Goal: Information Seeking & Learning: Understand process/instructions

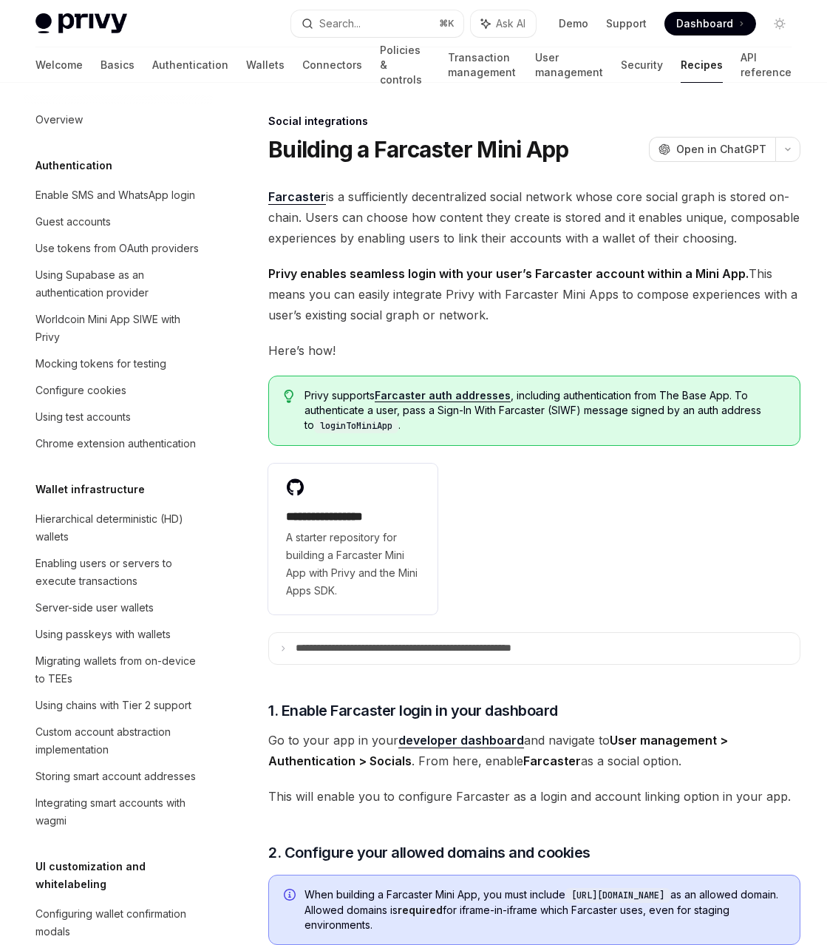
scroll to position [870, 0]
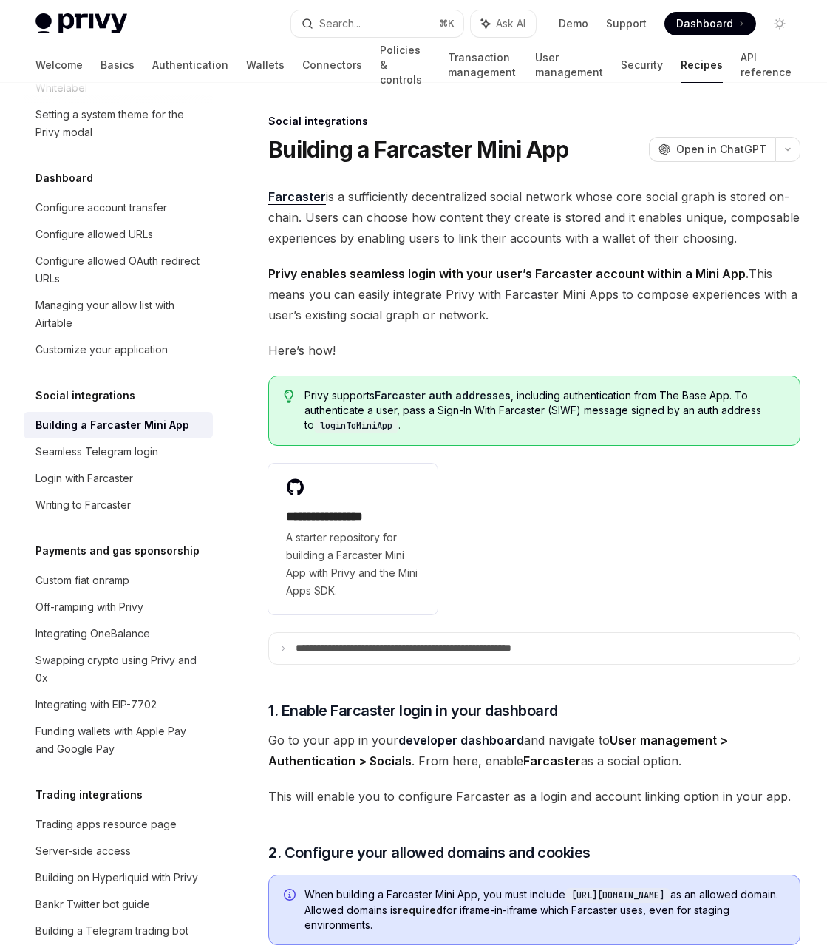
click at [533, 316] on span "Privy enables seamless login with your user’s Farcaster account within a Mini A…" at bounding box center [534, 294] width 532 height 62
click at [448, 64] on link "Transaction management" at bounding box center [482, 64] width 69 height 35
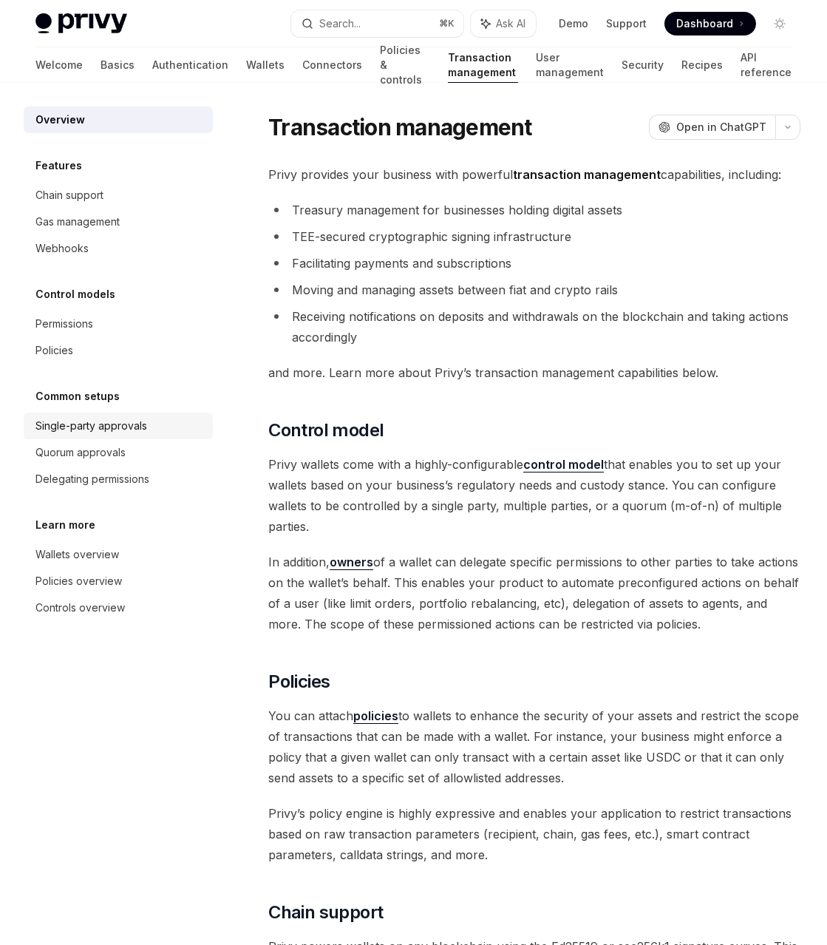
click at [133, 430] on div "Single-party approvals" at bounding box center [91, 426] width 112 height 18
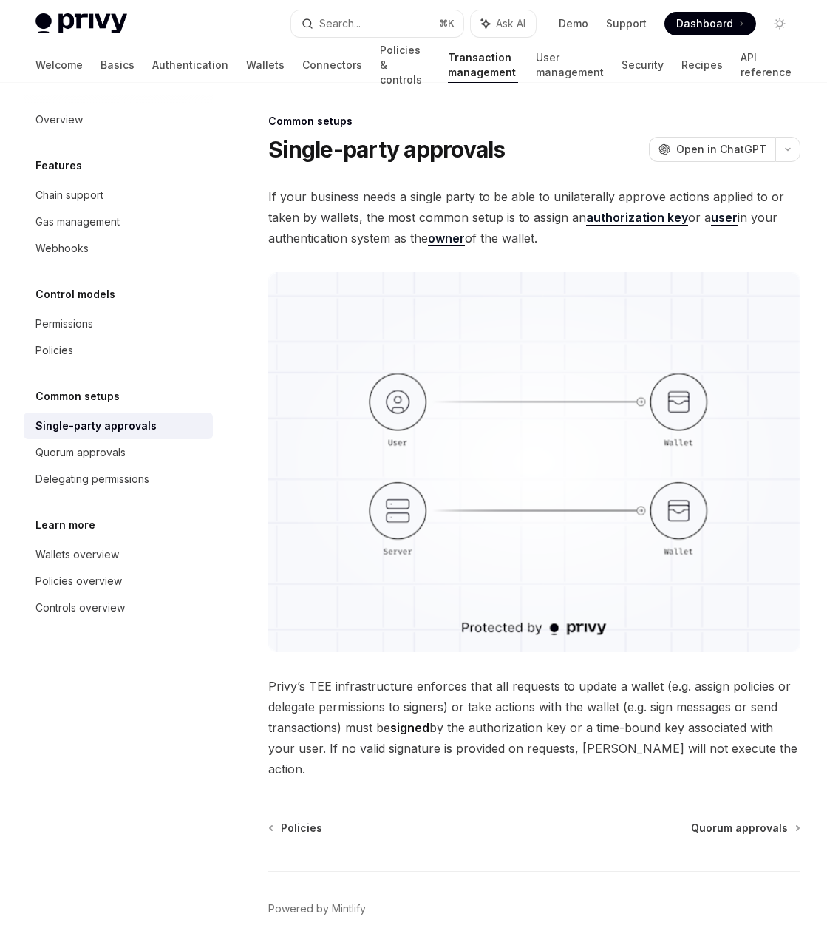
click at [252, 433] on div "Common setups Single-party approvals OpenAI Open in ChatGPT OpenAI Open in Chat…" at bounding box center [395, 555] width 815 height 886
click at [177, 449] on div "Quorum approvals" at bounding box center [119, 453] width 169 height 18
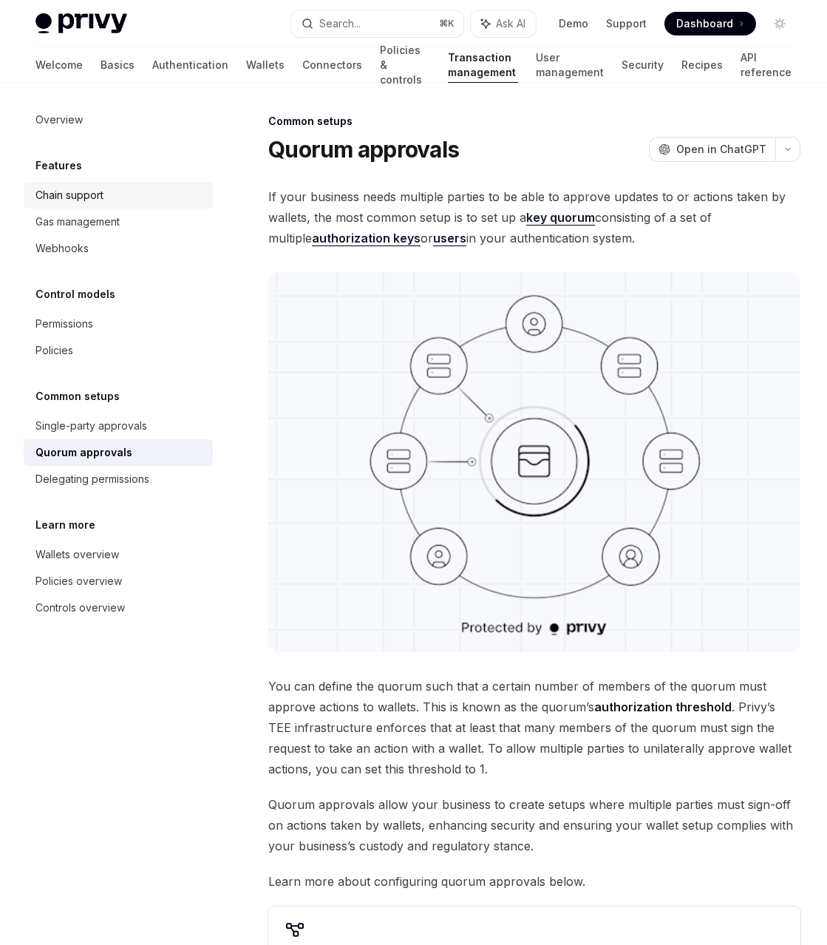
click at [127, 206] on link "Chain support" at bounding box center [118, 195] width 189 height 27
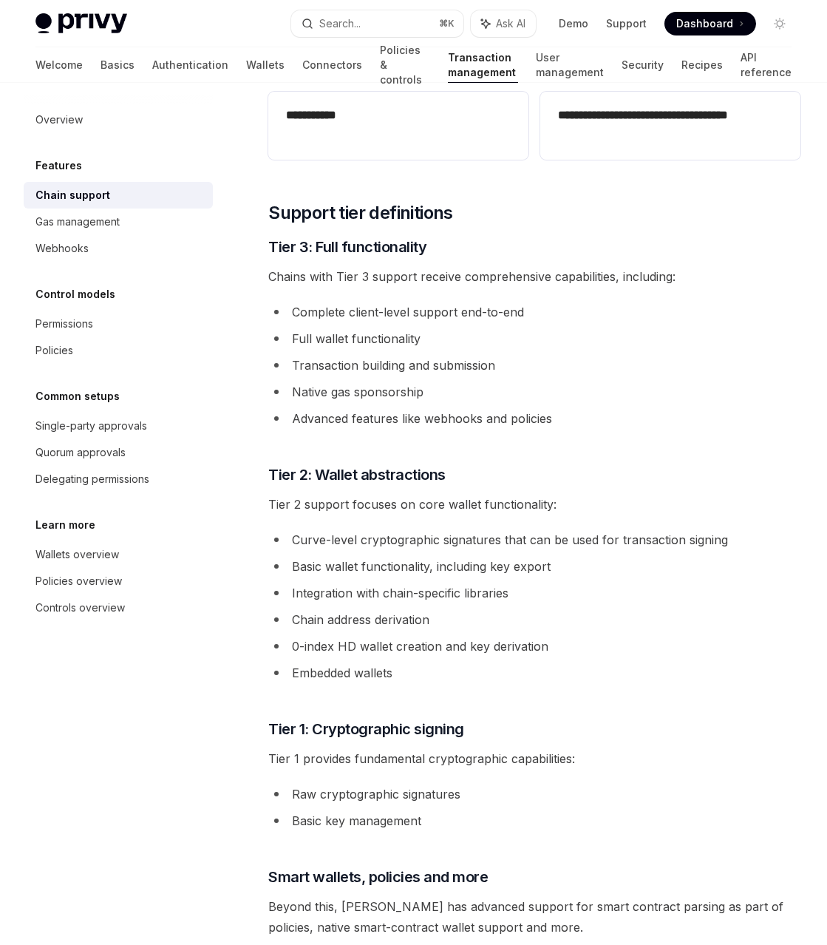
scroll to position [1323, 0]
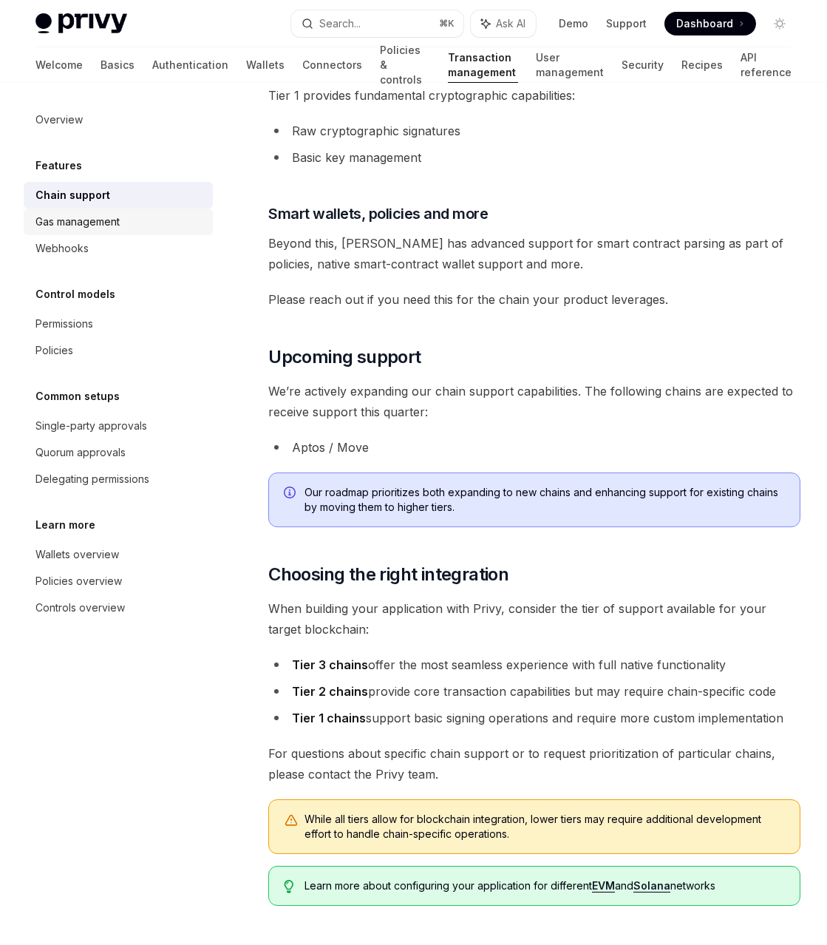
click at [141, 208] on link "Gas management" at bounding box center [118, 221] width 189 height 27
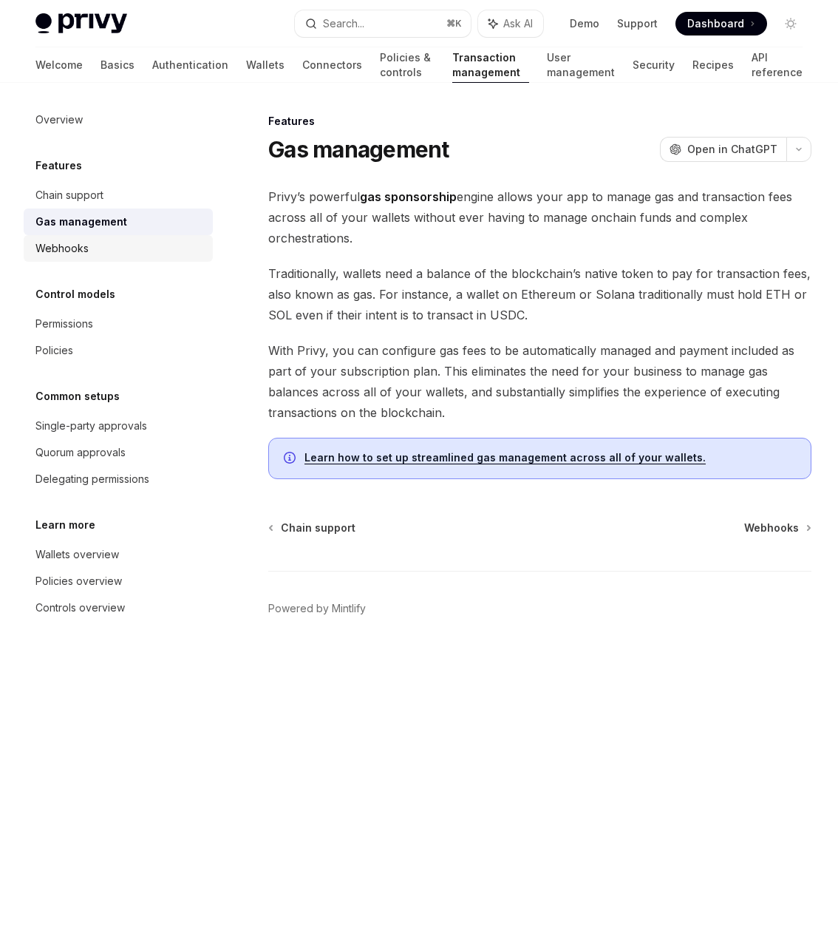
click at [140, 252] on div "Webhooks" at bounding box center [119, 249] width 169 height 18
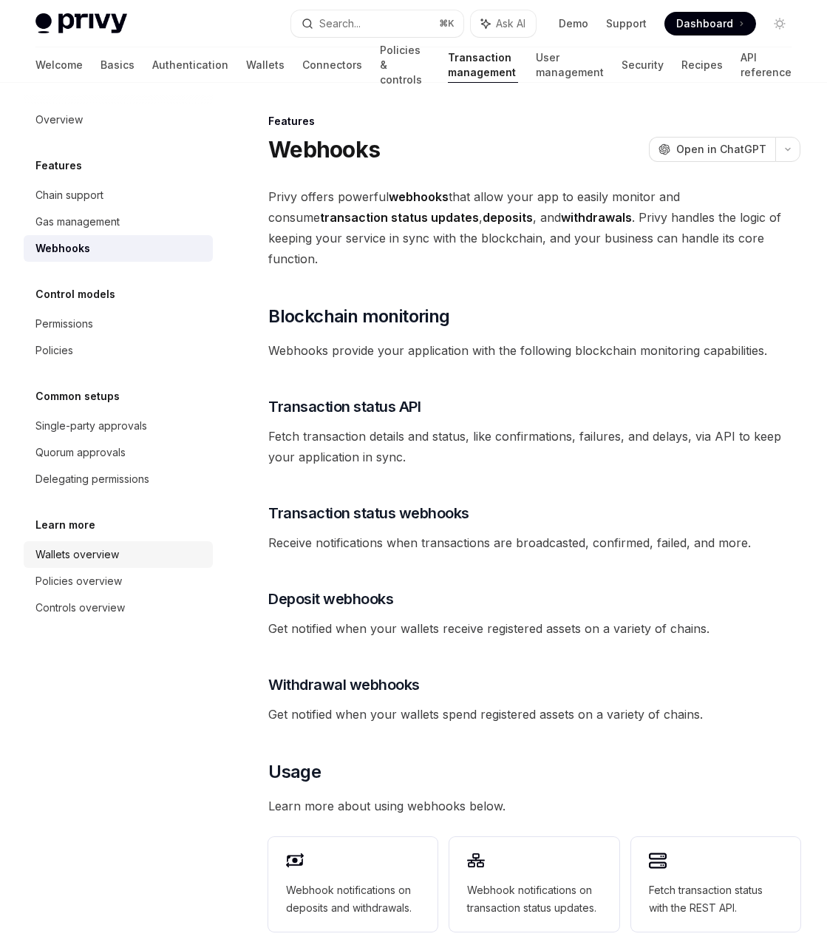
click at [123, 556] on div "Wallets overview" at bounding box center [119, 555] width 169 height 18
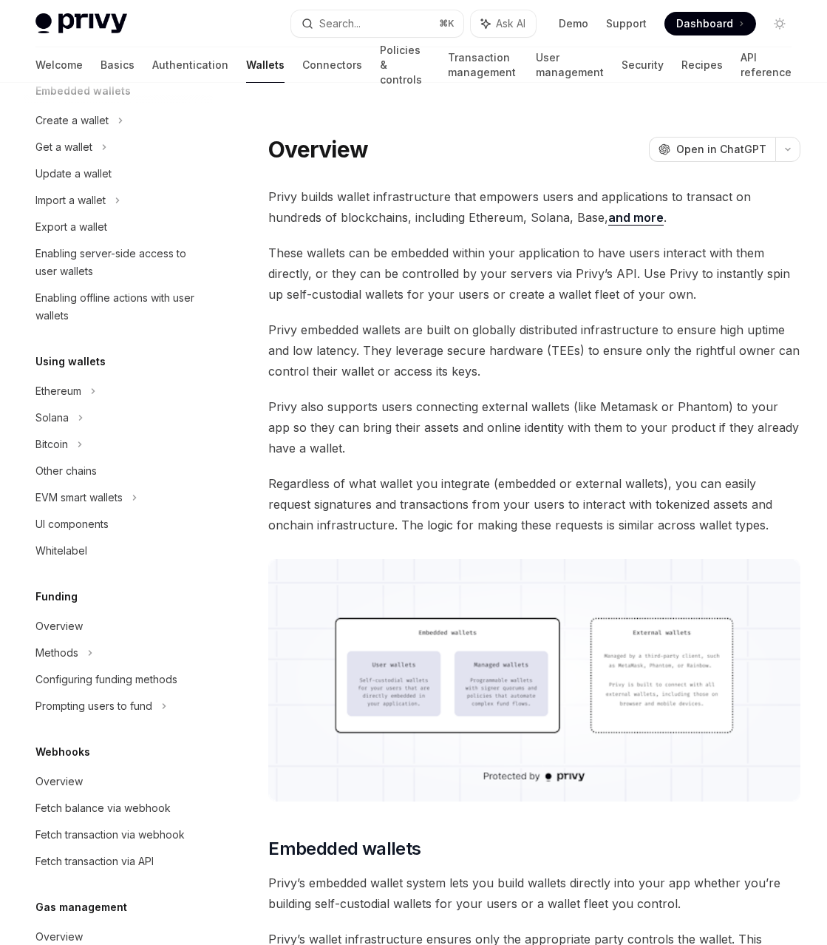
scroll to position [132, 0]
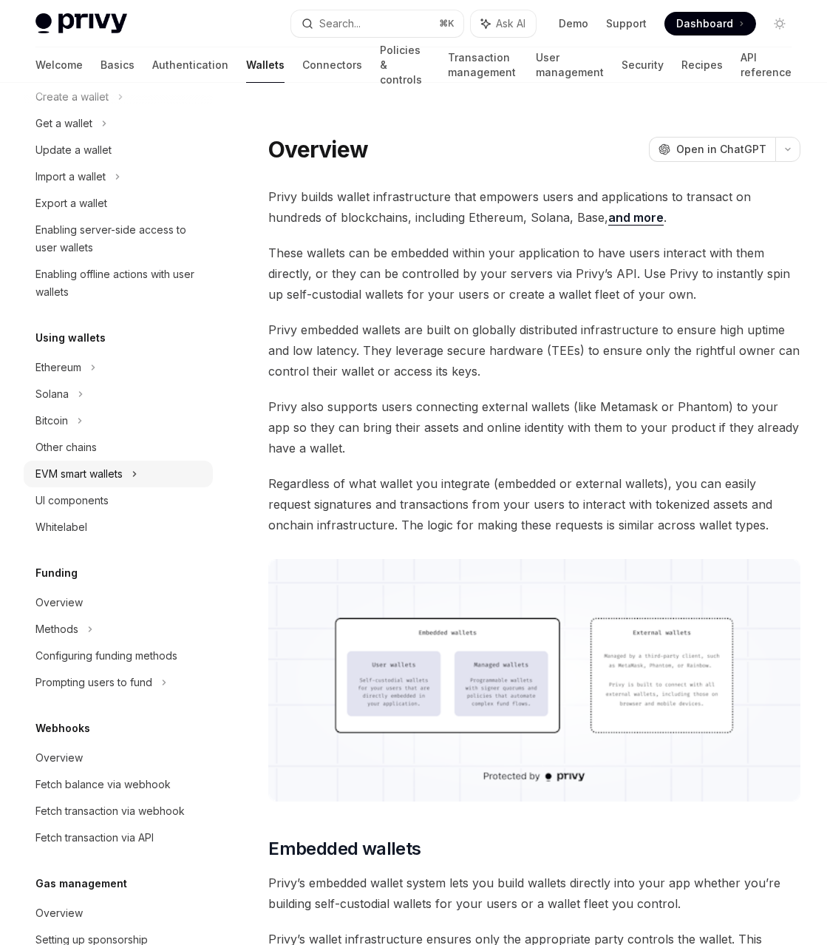
click at [137, 477] on icon at bounding box center [135, 474] width 6 height 18
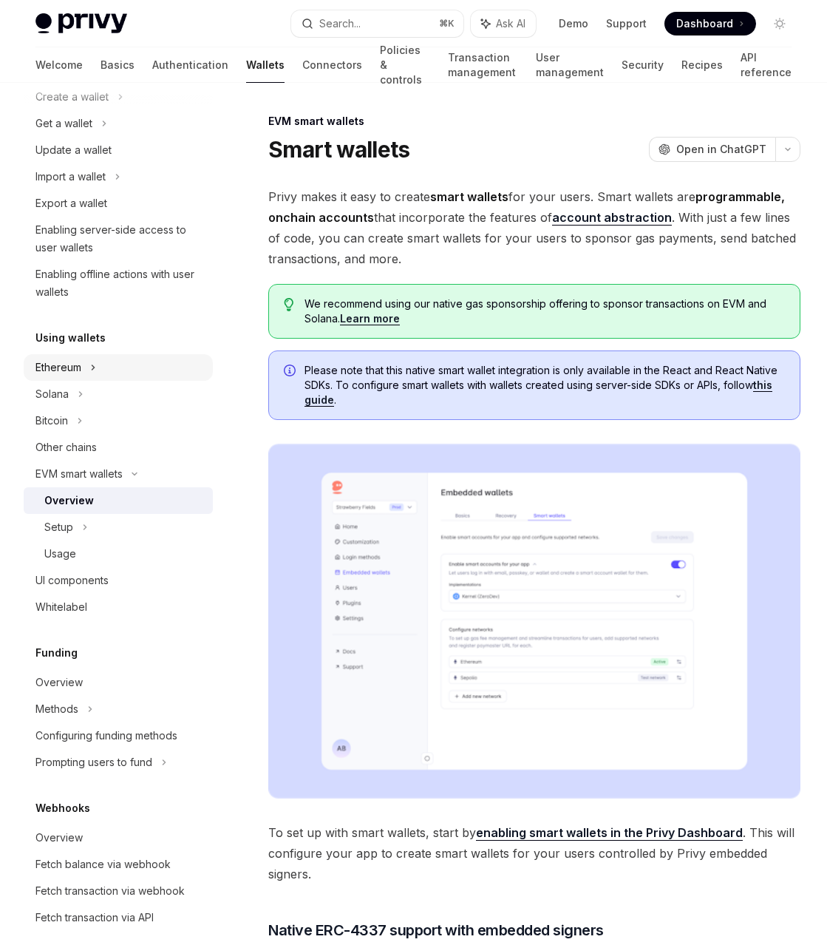
click at [94, 367] on icon at bounding box center [93, 368] width 6 height 18
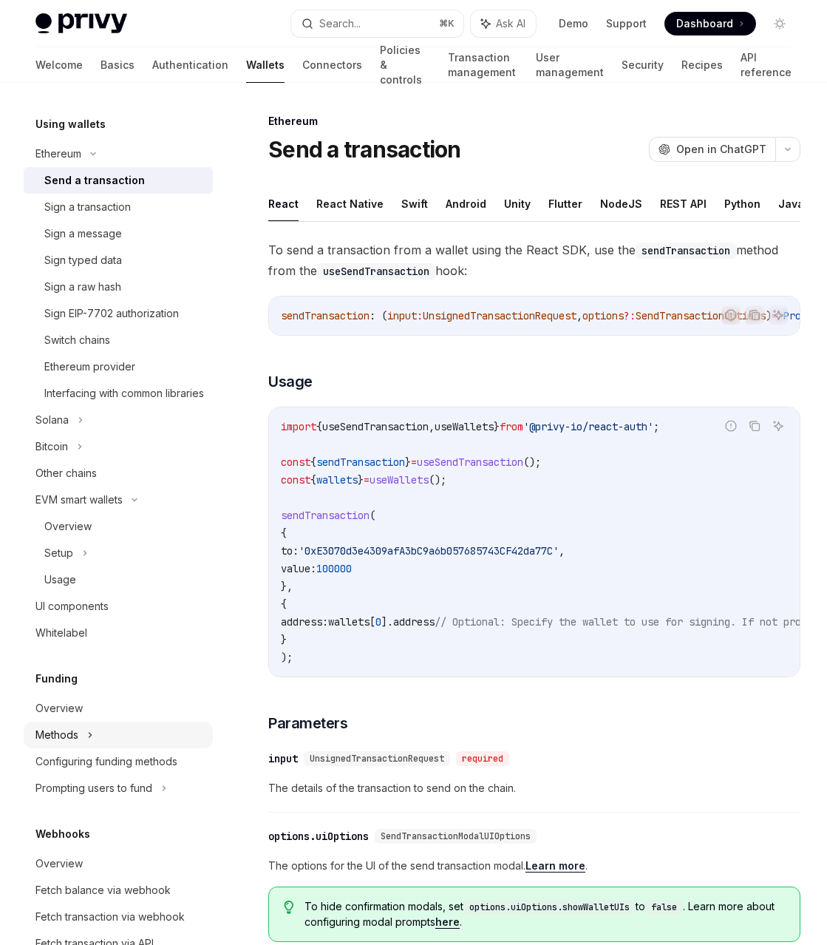
scroll to position [422, 0]
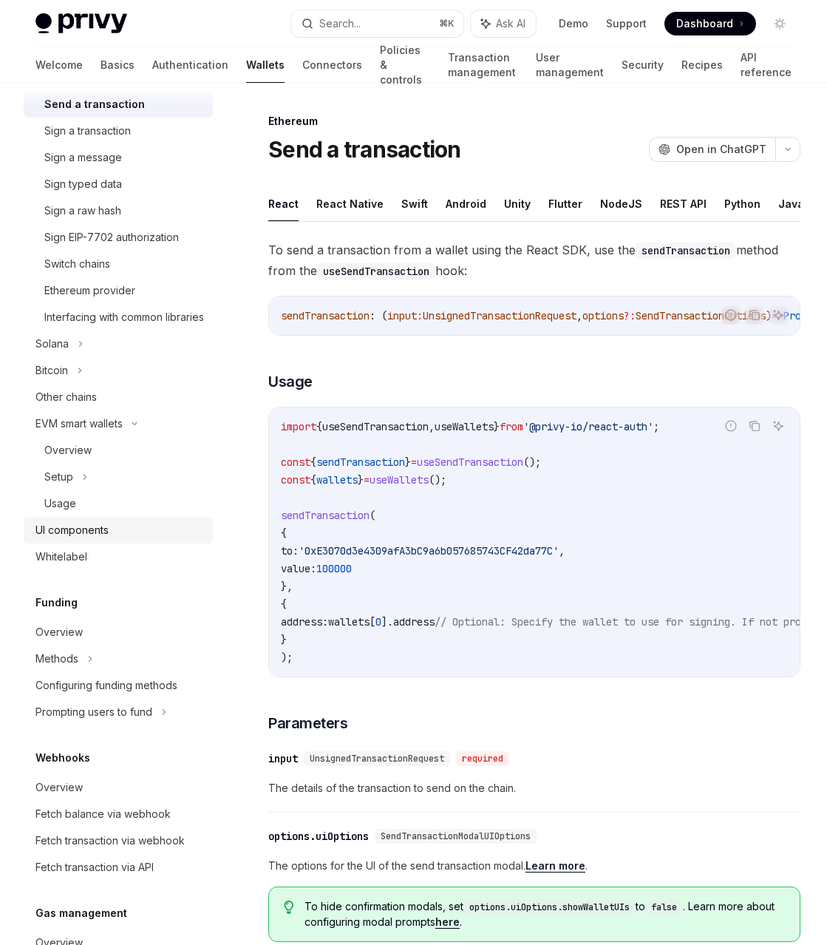
click at [112, 539] on div "UI components" at bounding box center [119, 530] width 169 height 18
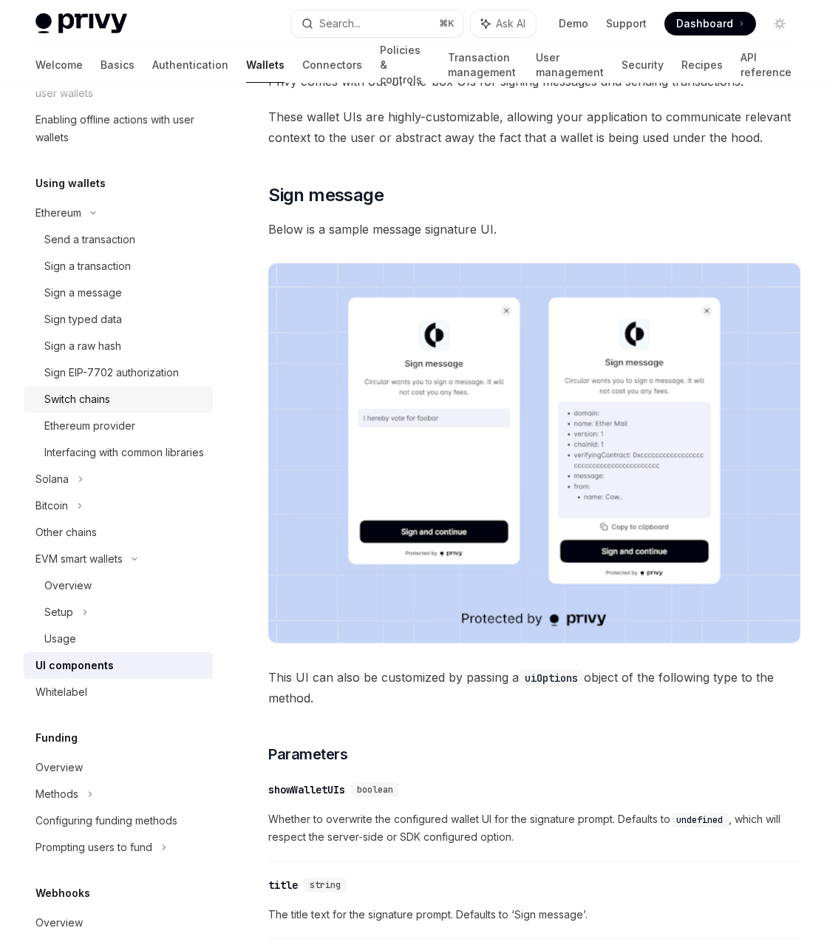
scroll to position [213, 0]
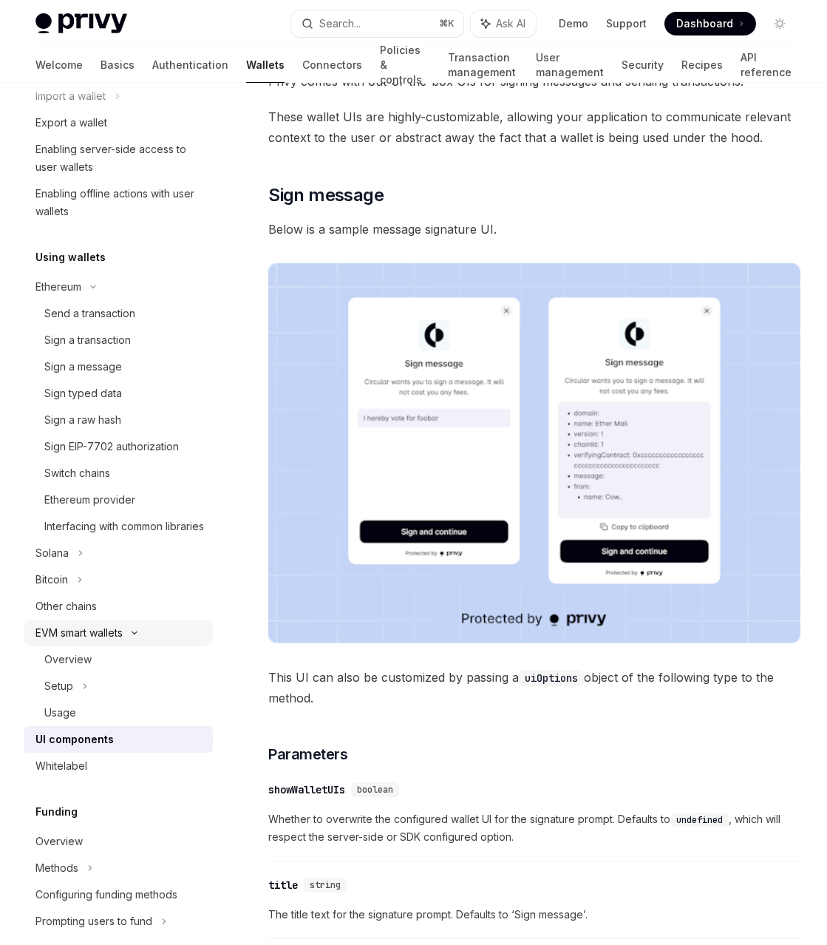
drag, startPoint x: 136, startPoint y: 648, endPoint x: 130, endPoint y: 641, distance: 8.9
click at [138, 636] on icon at bounding box center [135, 633] width 18 height 6
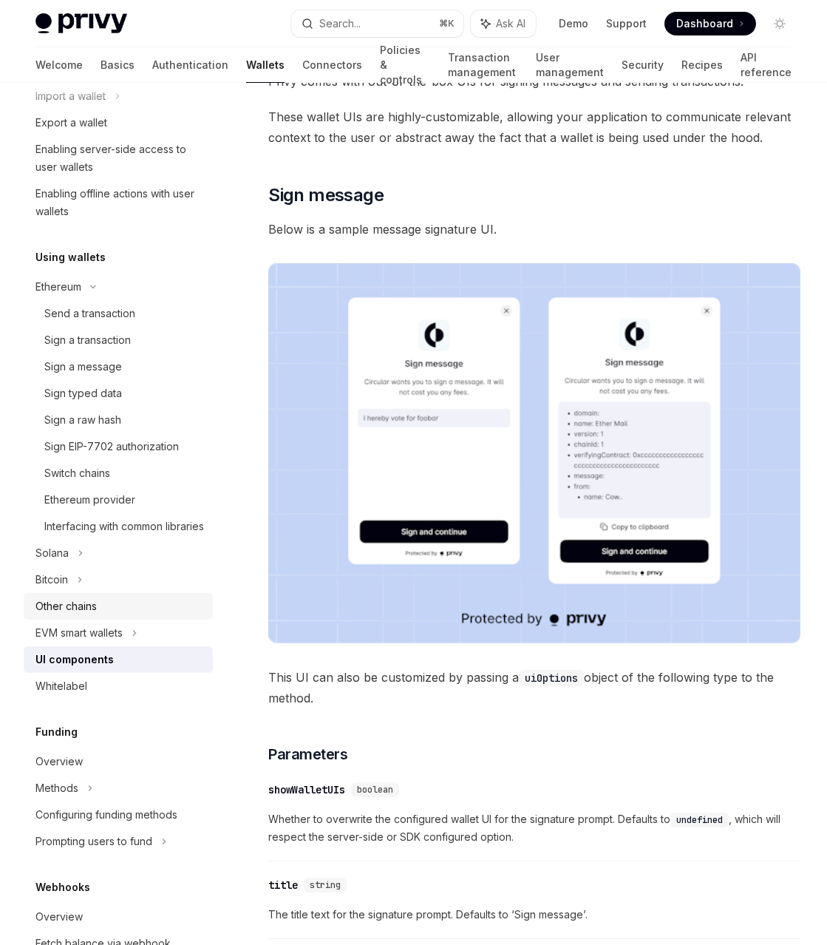
click at [112, 615] on div "Other chains" at bounding box center [119, 606] width 169 height 18
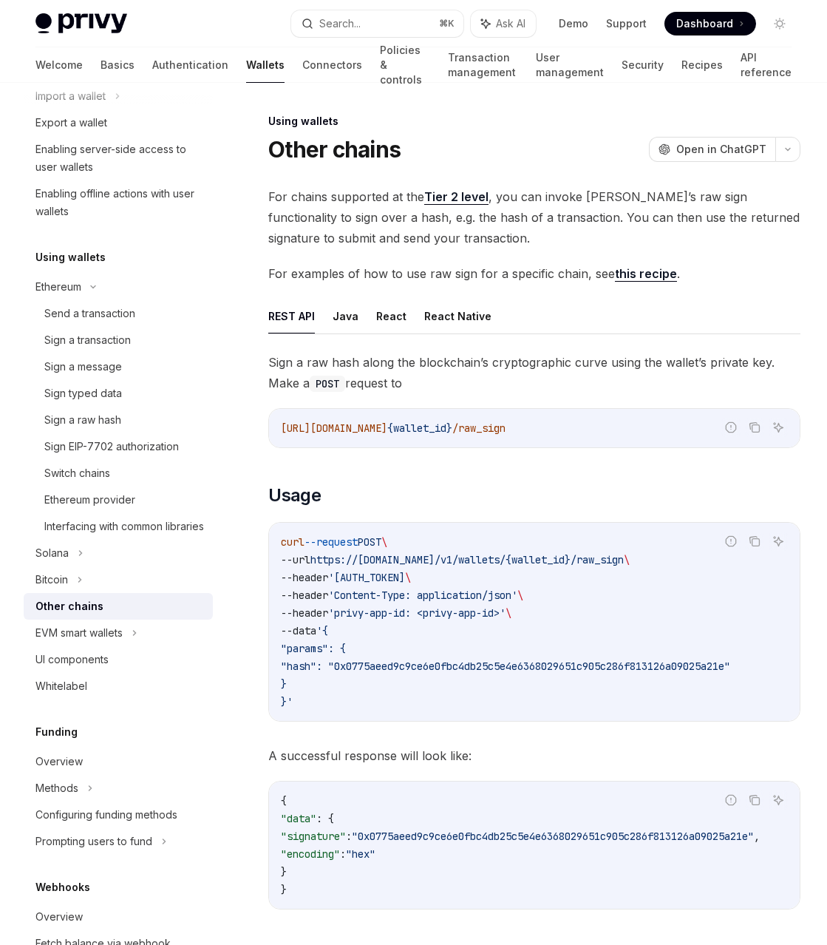
click at [465, 195] on link "Tier 2 level" at bounding box center [456, 197] width 64 height 16
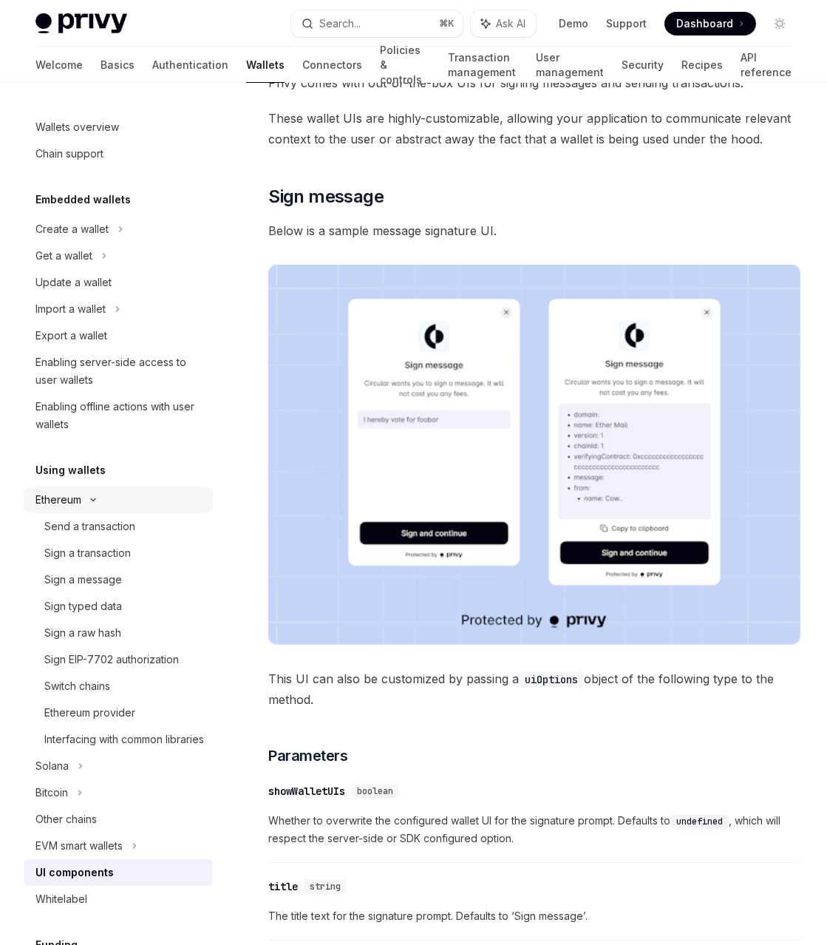
scroll to position [169, 0]
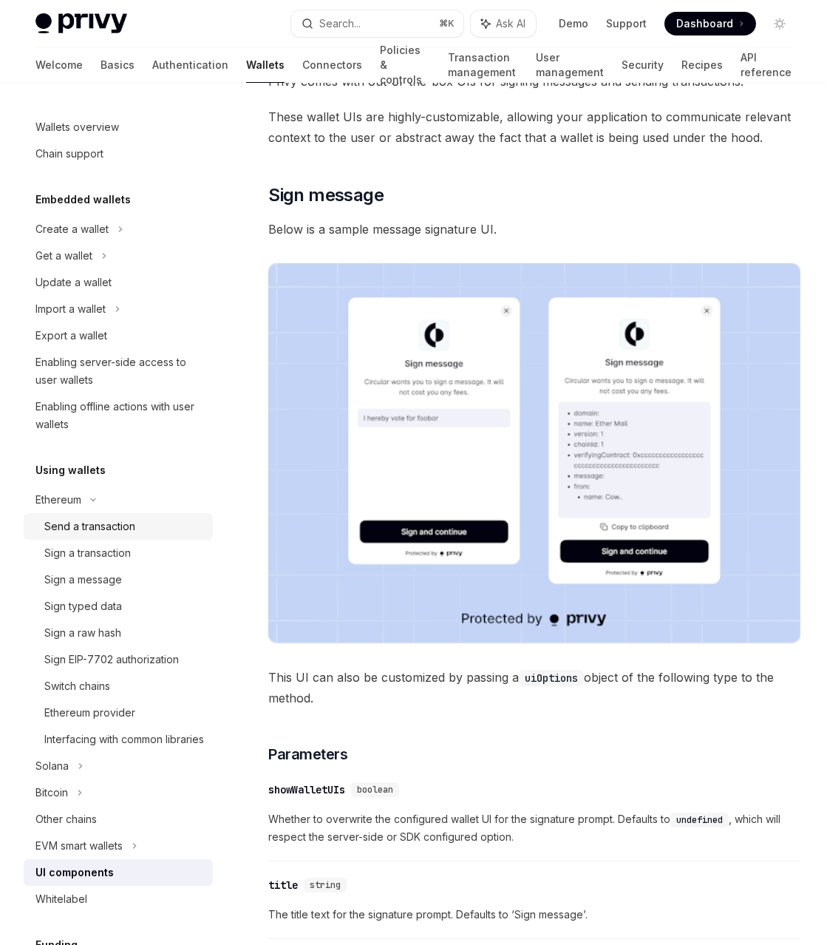
click at [76, 532] on div "Send a transaction" at bounding box center [89, 526] width 91 height 18
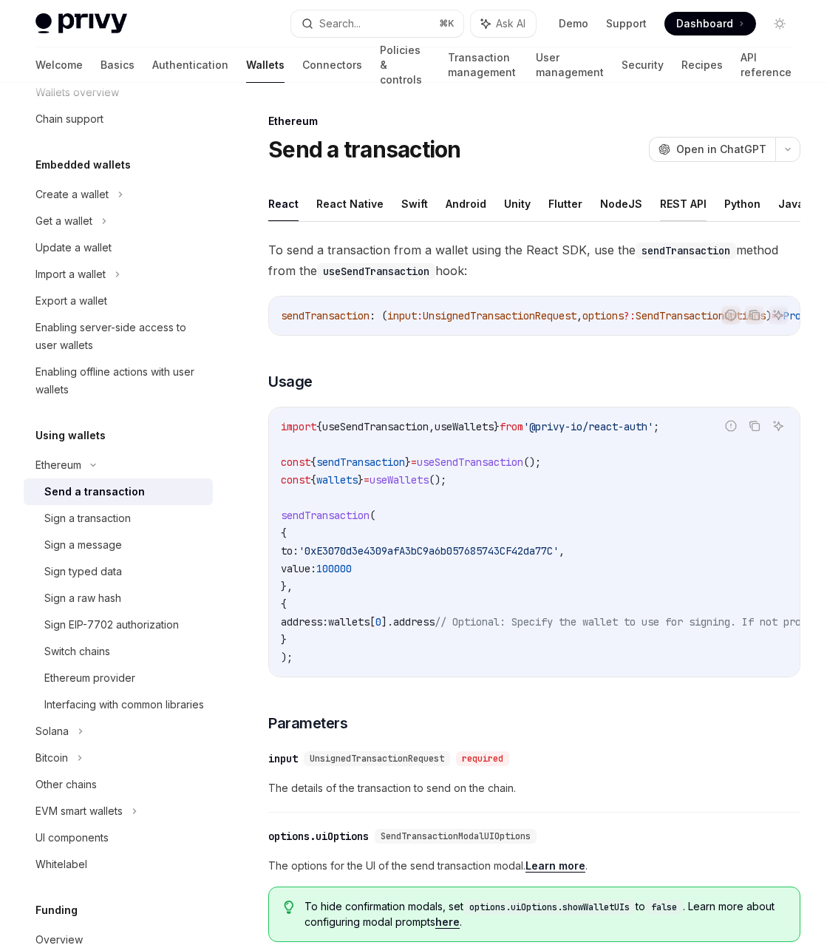
click at [680, 203] on button "REST API" at bounding box center [683, 203] width 47 height 35
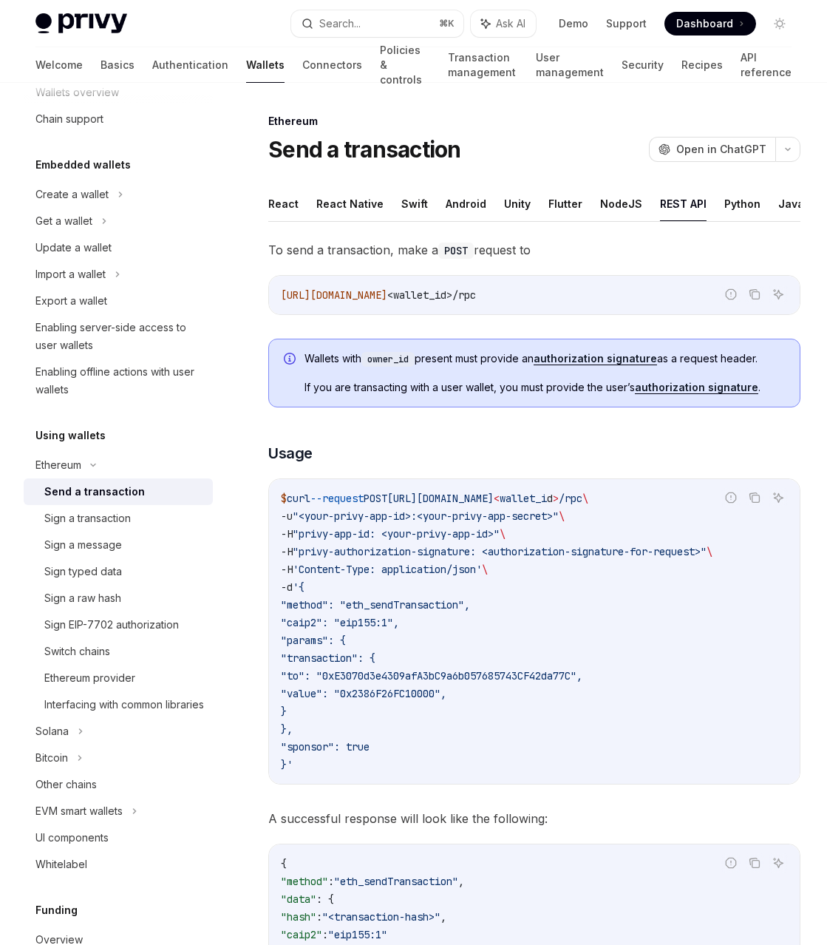
click at [645, 395] on div "Wallets with owner_id present must provide an authorization signature as a requ…" at bounding box center [534, 373] width 532 height 69
click at [655, 387] on link "authorization signature" at bounding box center [696, 387] width 123 height 13
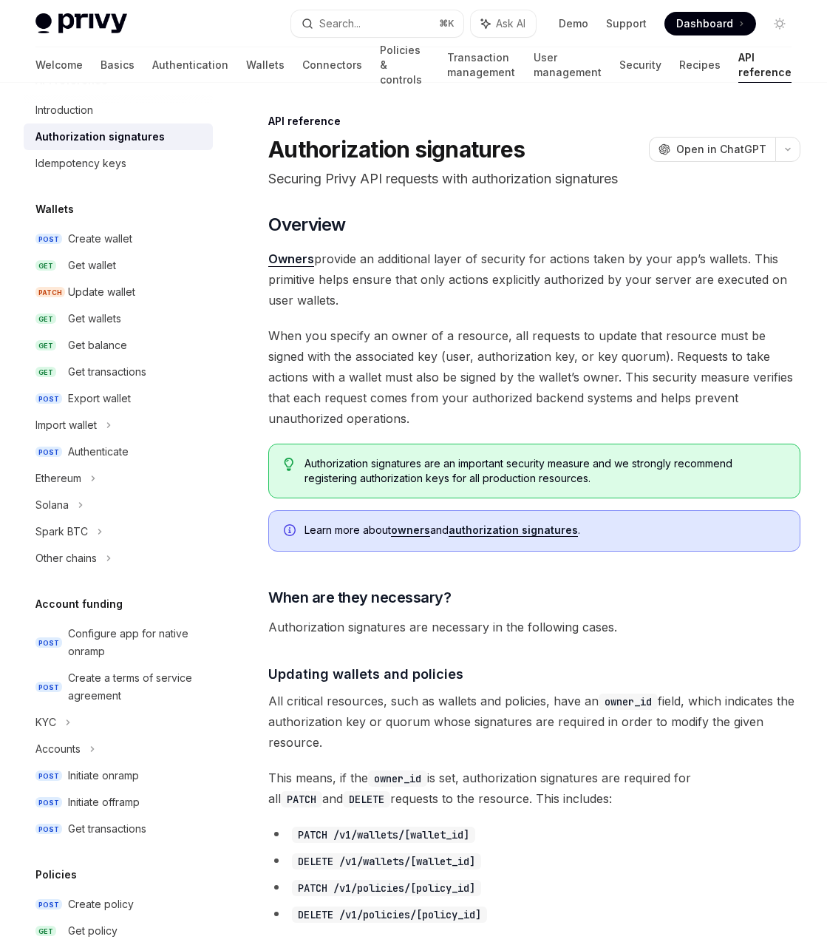
click at [510, 424] on span "When you specify an owner of a resource, all requests to update that resource m…" at bounding box center [534, 376] width 532 height 103
type textarea "*"
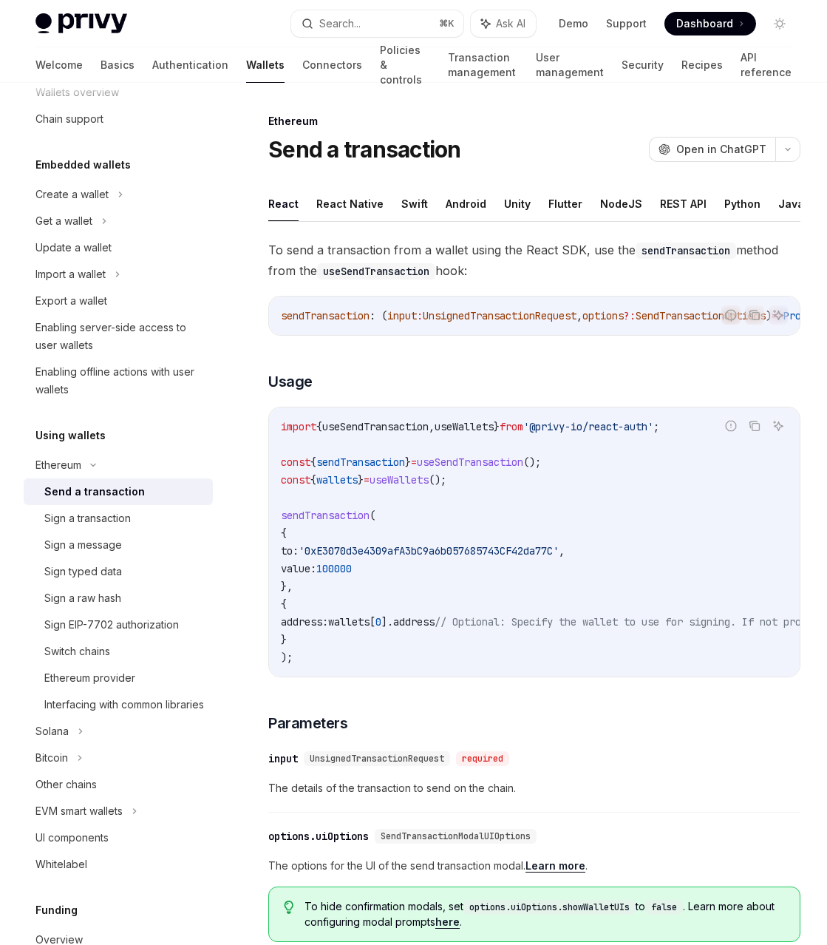
scroll to position [183, 0]
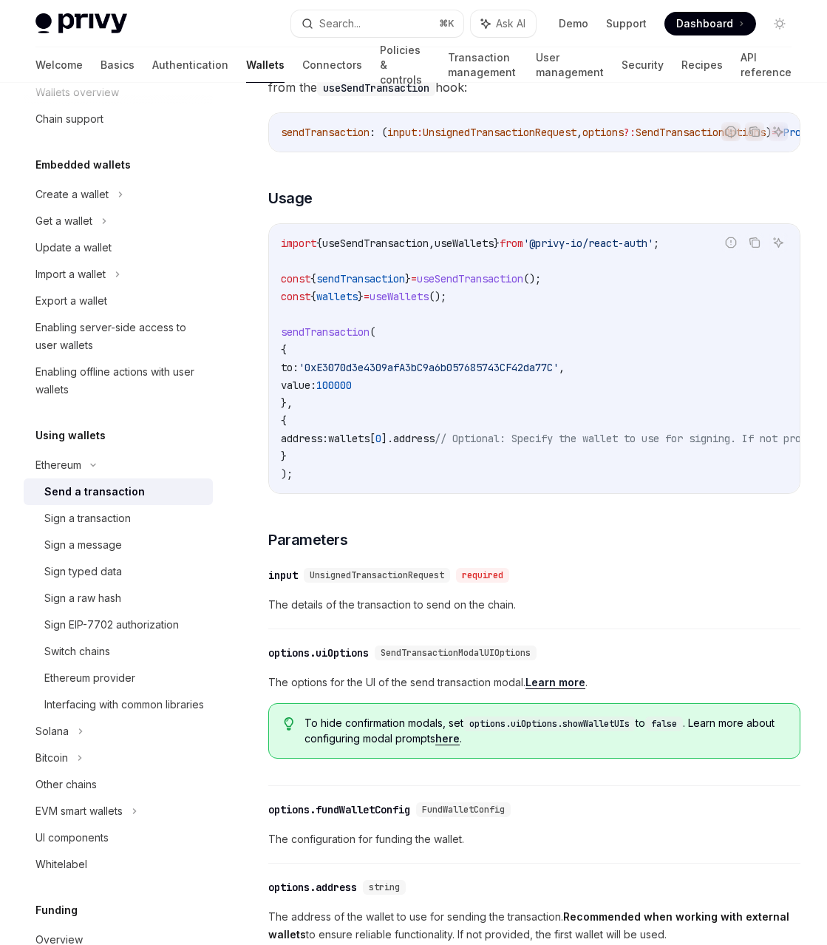
click at [595, 533] on div "To send a transaction from a wallet using the React SDK, use the sendTransactio…" at bounding box center [534, 578] width 532 height 1045
